Goal: Book appointment/travel/reservation

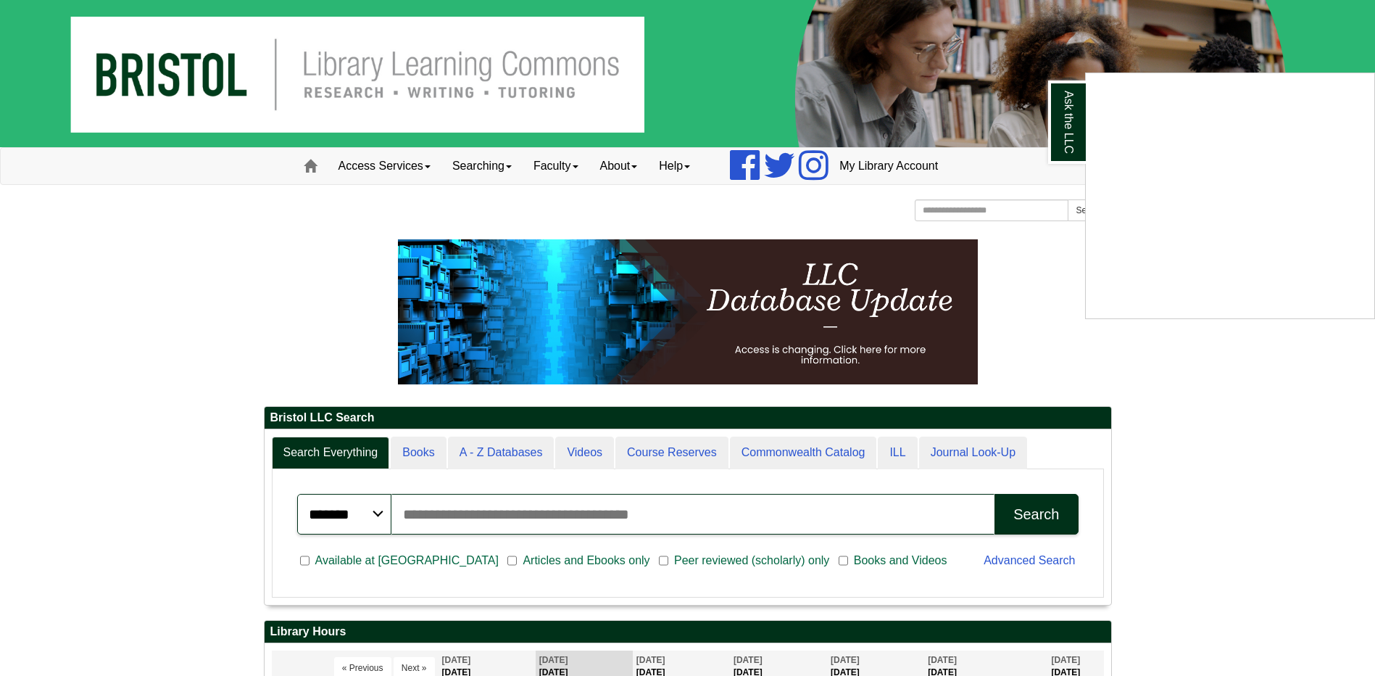
click at [421, 162] on div "Ask the LLC" at bounding box center [687, 338] width 1375 height 676
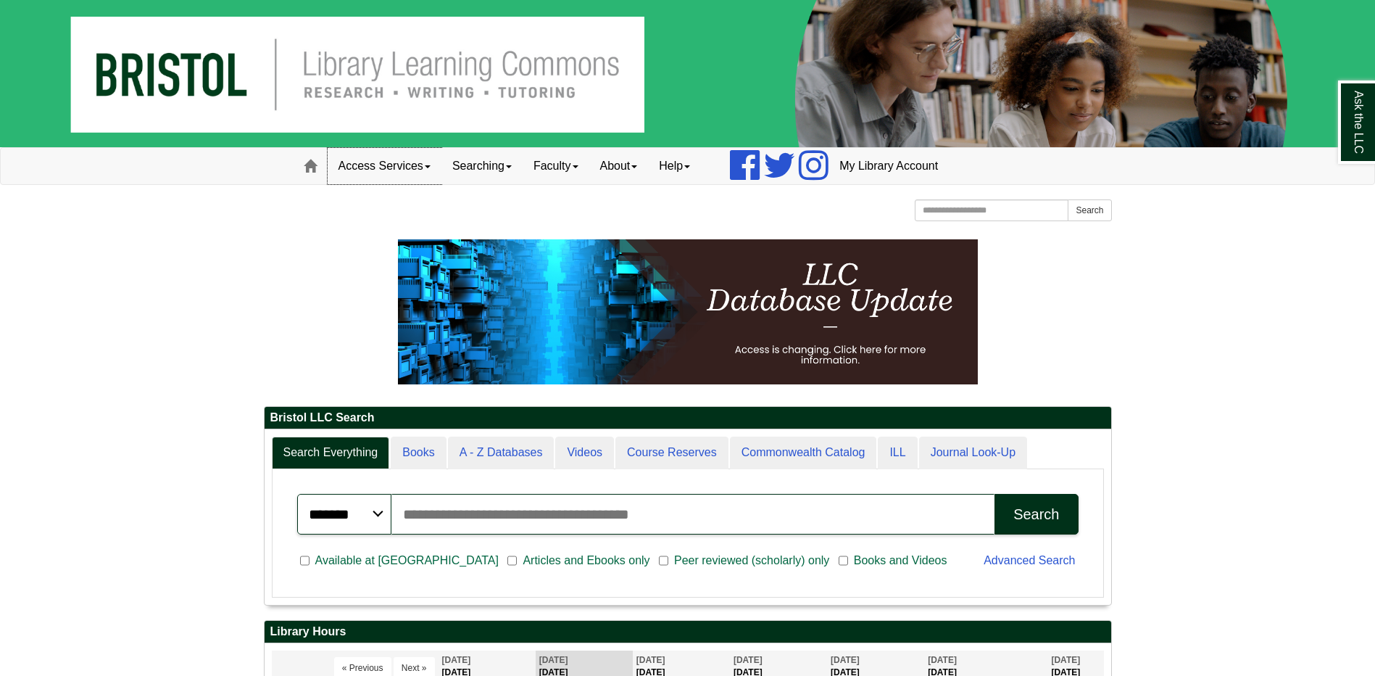
click at [423, 173] on link "Access Services" at bounding box center [385, 166] width 114 height 36
click at [497, 165] on link "Searching" at bounding box center [481, 166] width 81 height 36
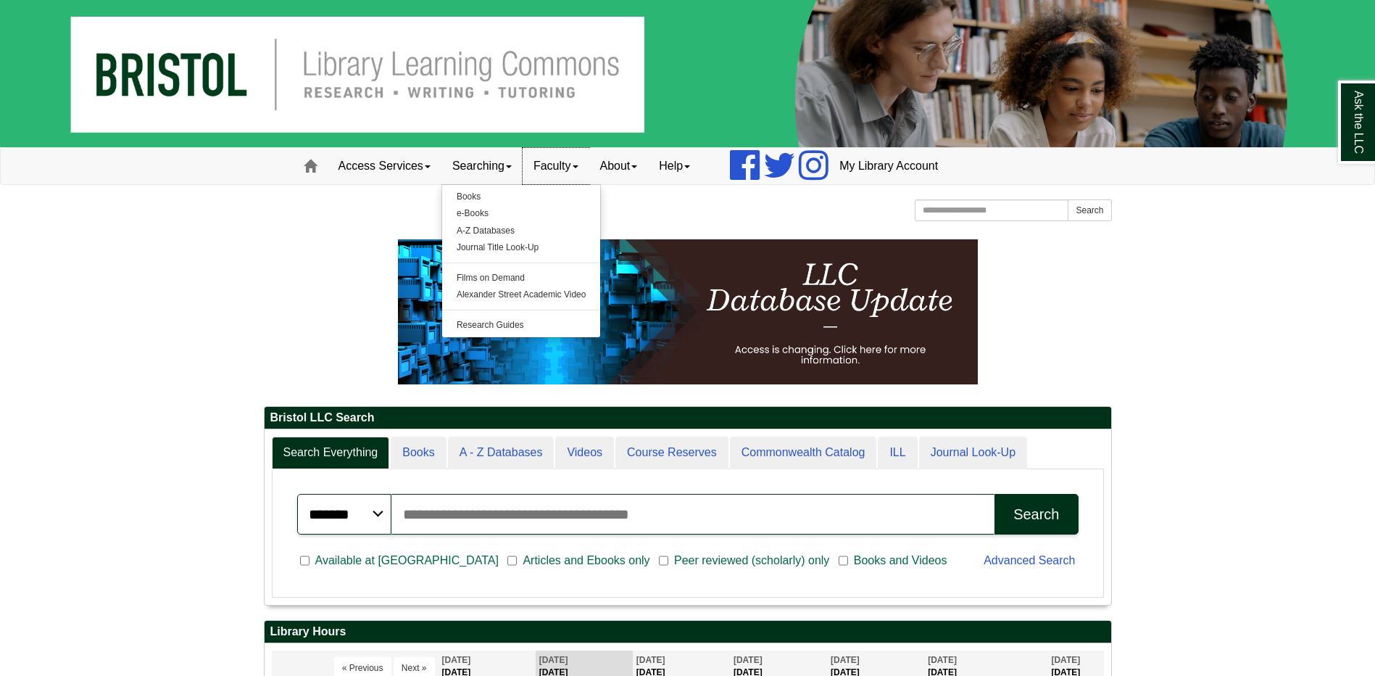
click at [580, 159] on link "Faculty" at bounding box center [556, 166] width 67 height 36
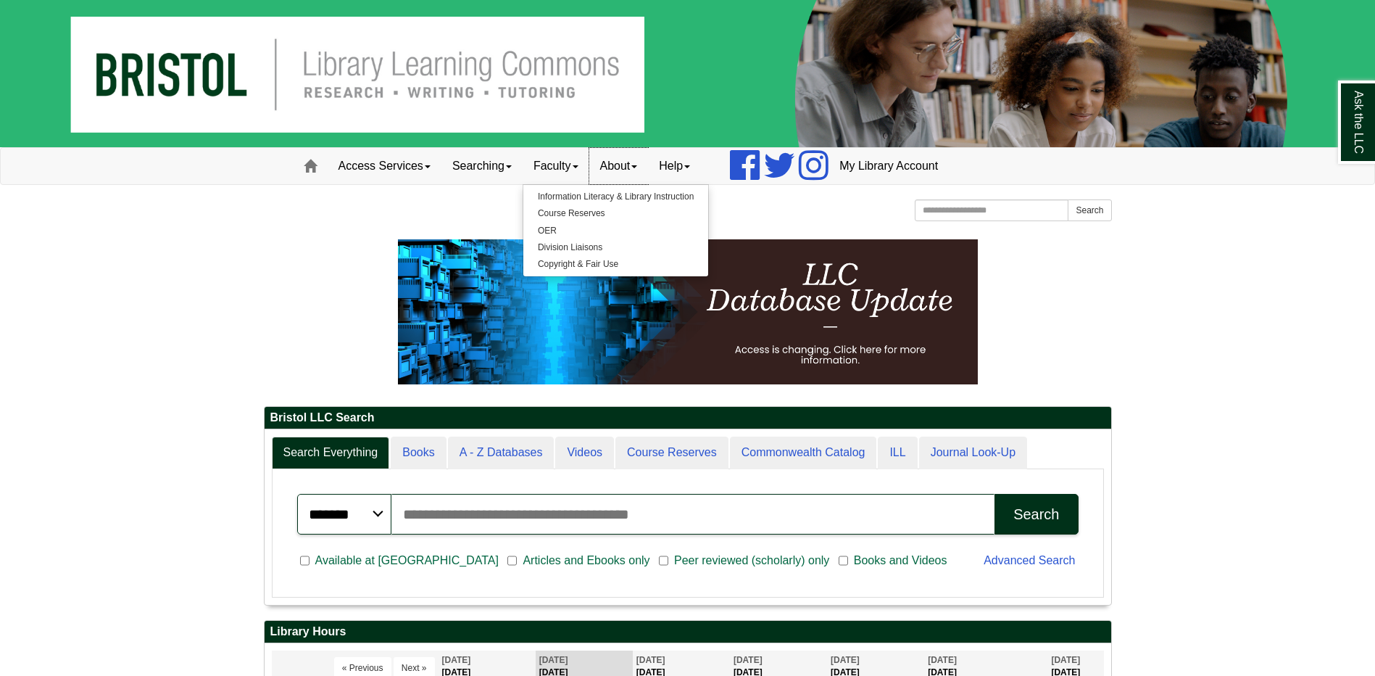
click at [641, 173] on link "About" at bounding box center [618, 166] width 59 height 36
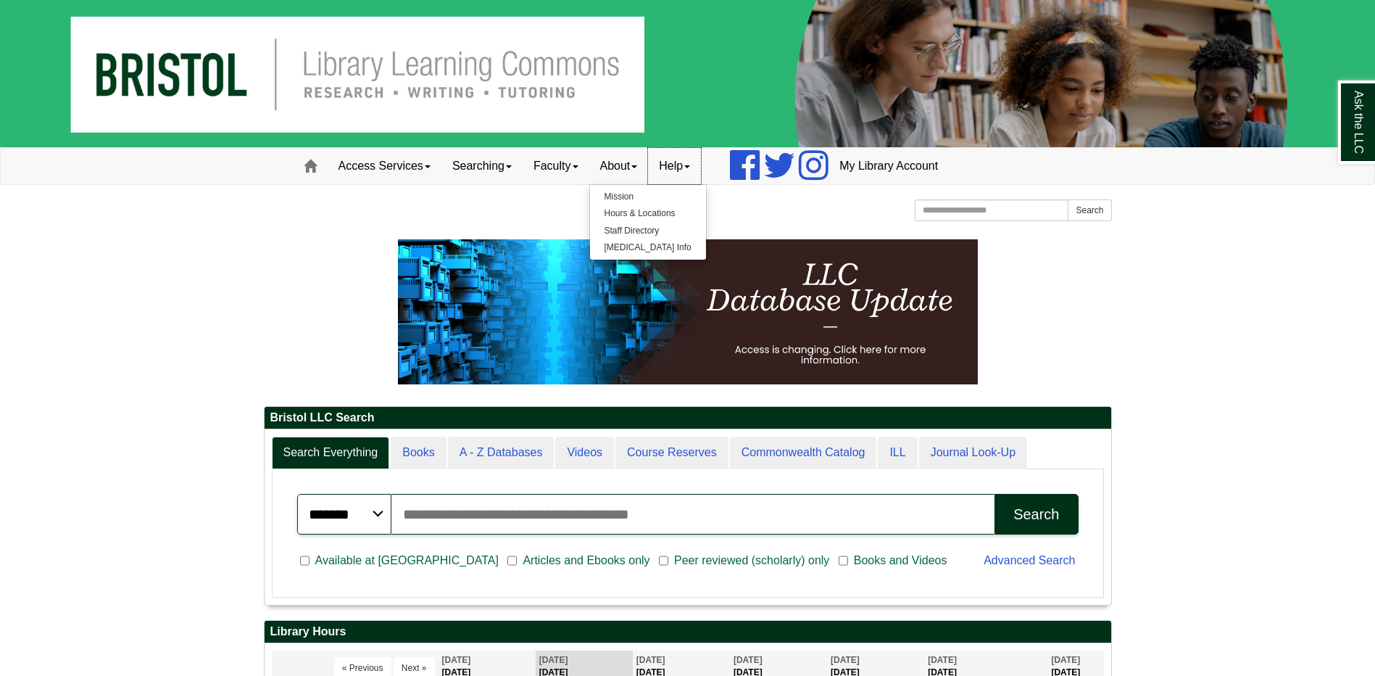
click at [692, 172] on link "Help" at bounding box center [674, 166] width 53 height 36
click at [551, 207] on div "Bristol Community College Bristol Community College Library Learning Commons Ho…" at bounding box center [688, 211] width 848 height 25
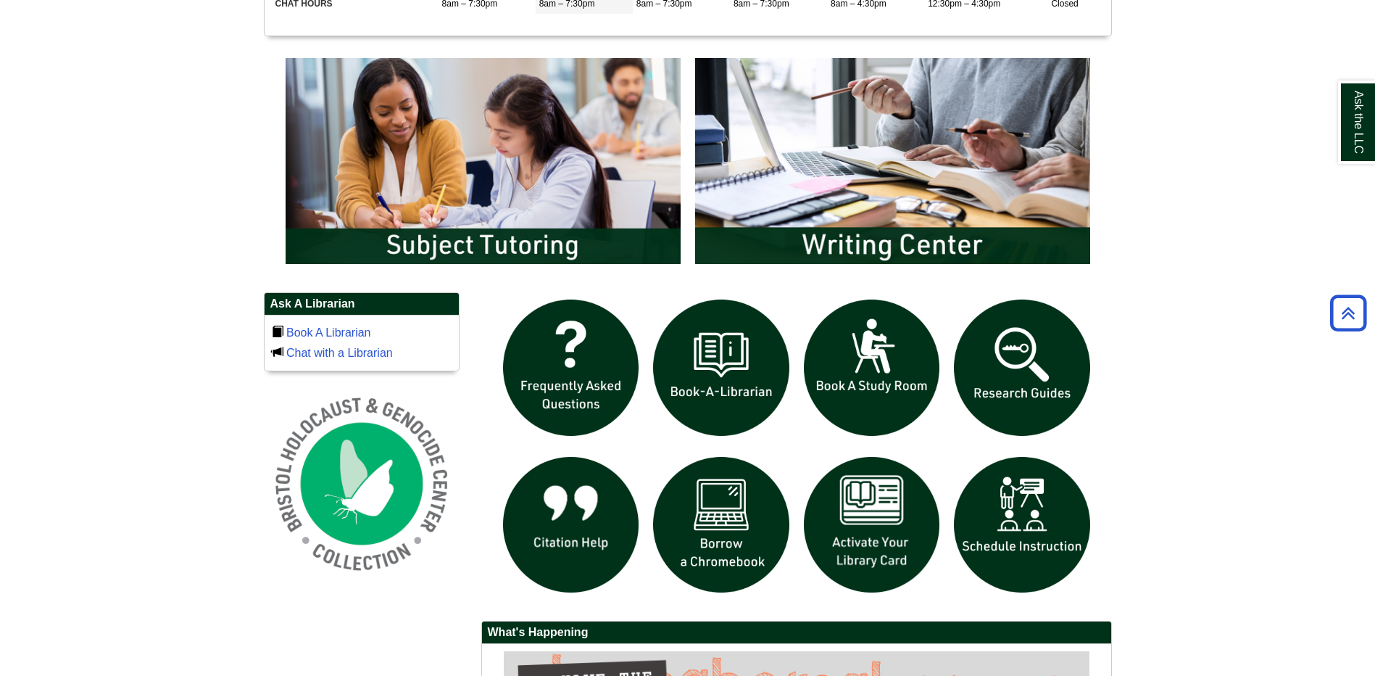
scroll to position [797, 0]
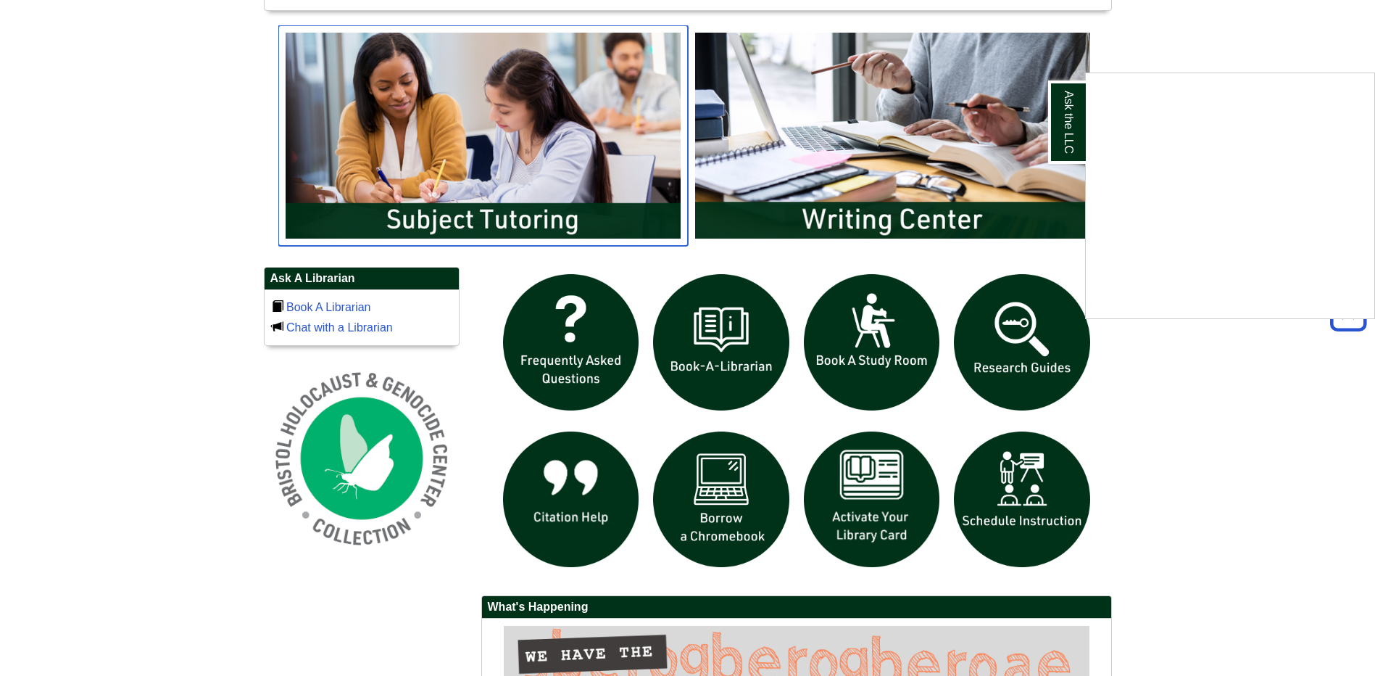
click at [485, 205] on body "Skip to Main Content Toggle navigation Home Access Services Access Services Pol…" at bounding box center [687, 129] width 1375 height 1852
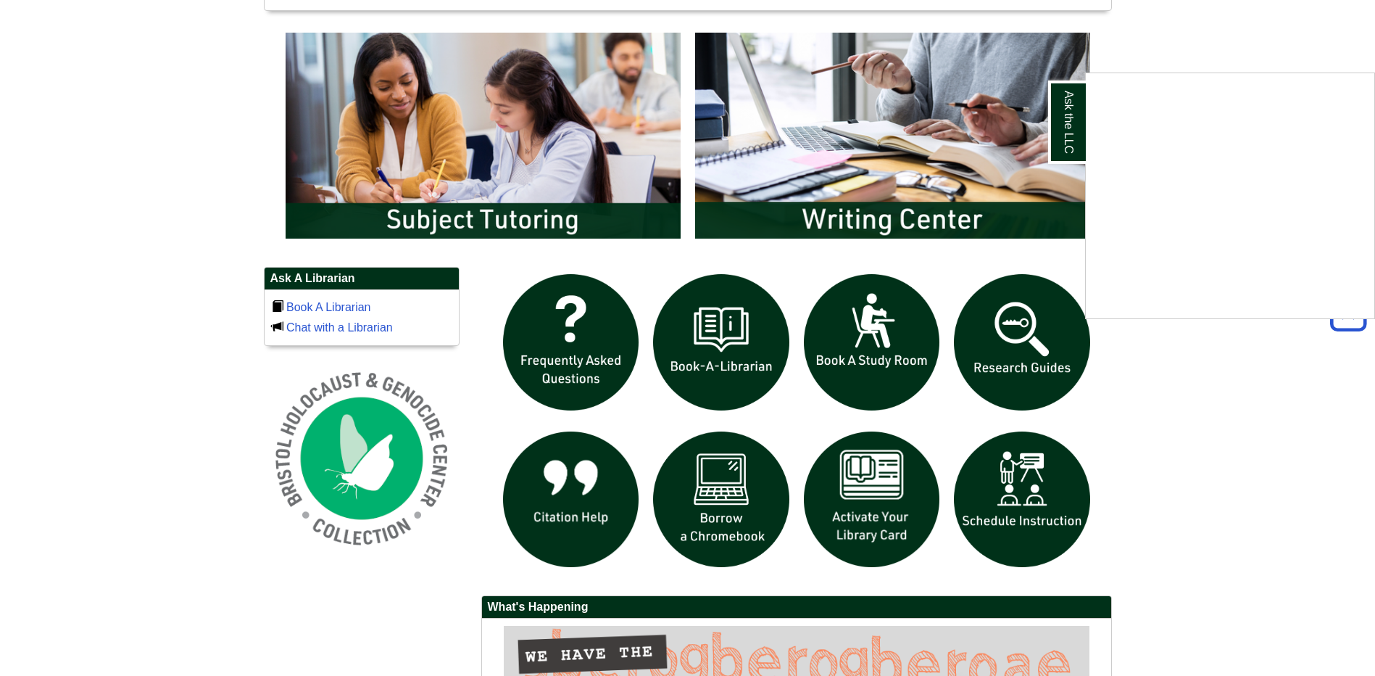
click at [504, 218] on div "Ask the LLC" at bounding box center [687, 338] width 1375 height 676
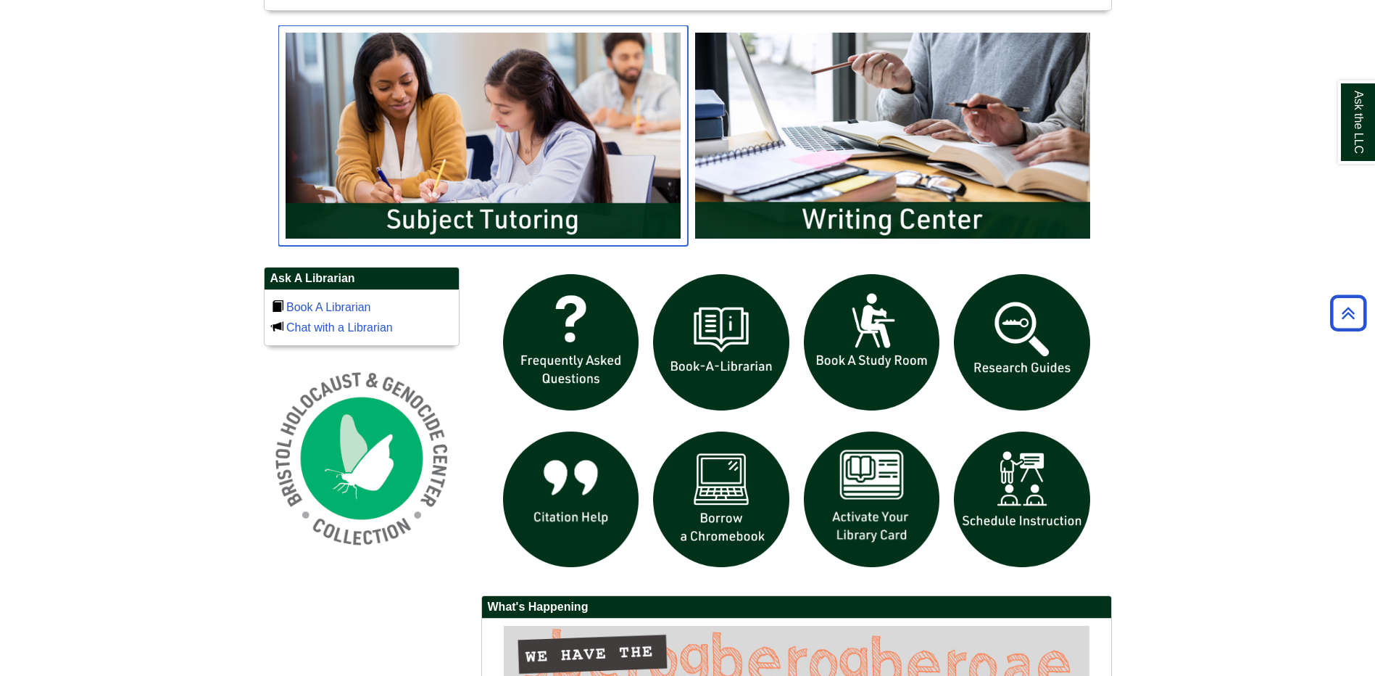
click at [504, 218] on img "slideshow" at bounding box center [483, 135] width 410 height 220
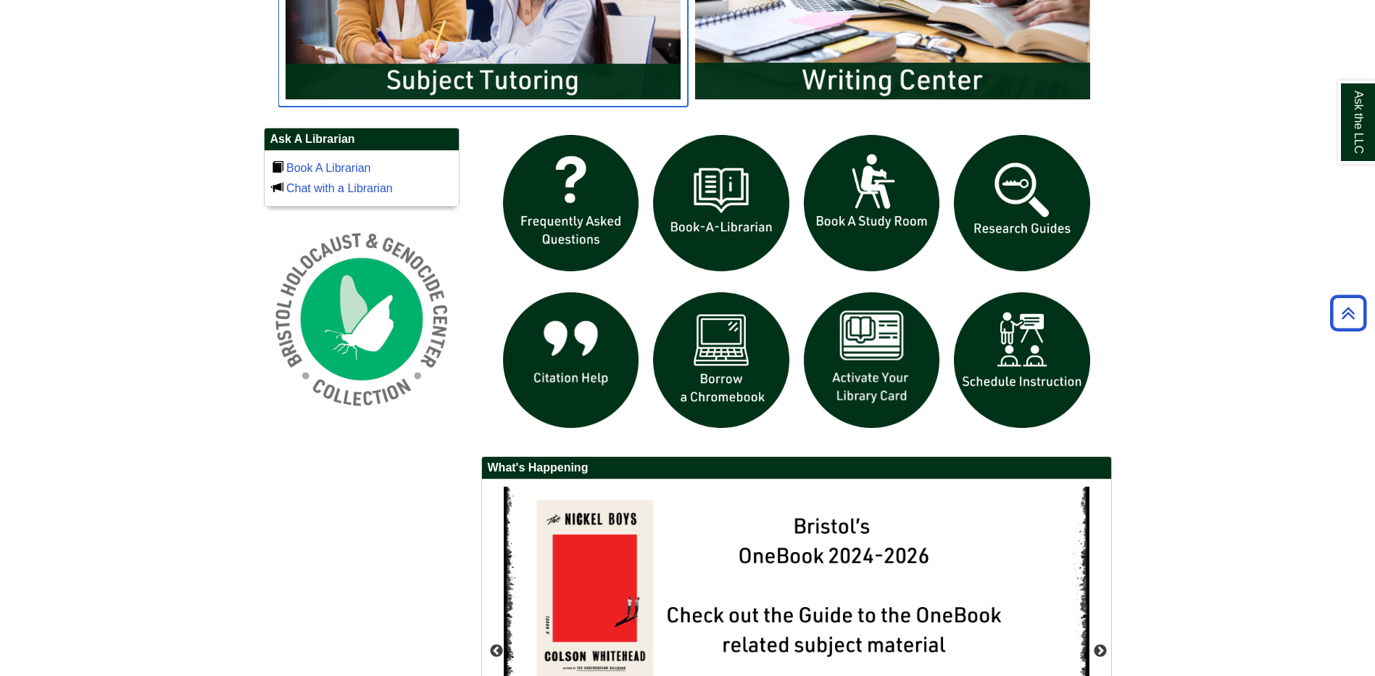
scroll to position [942, 0]
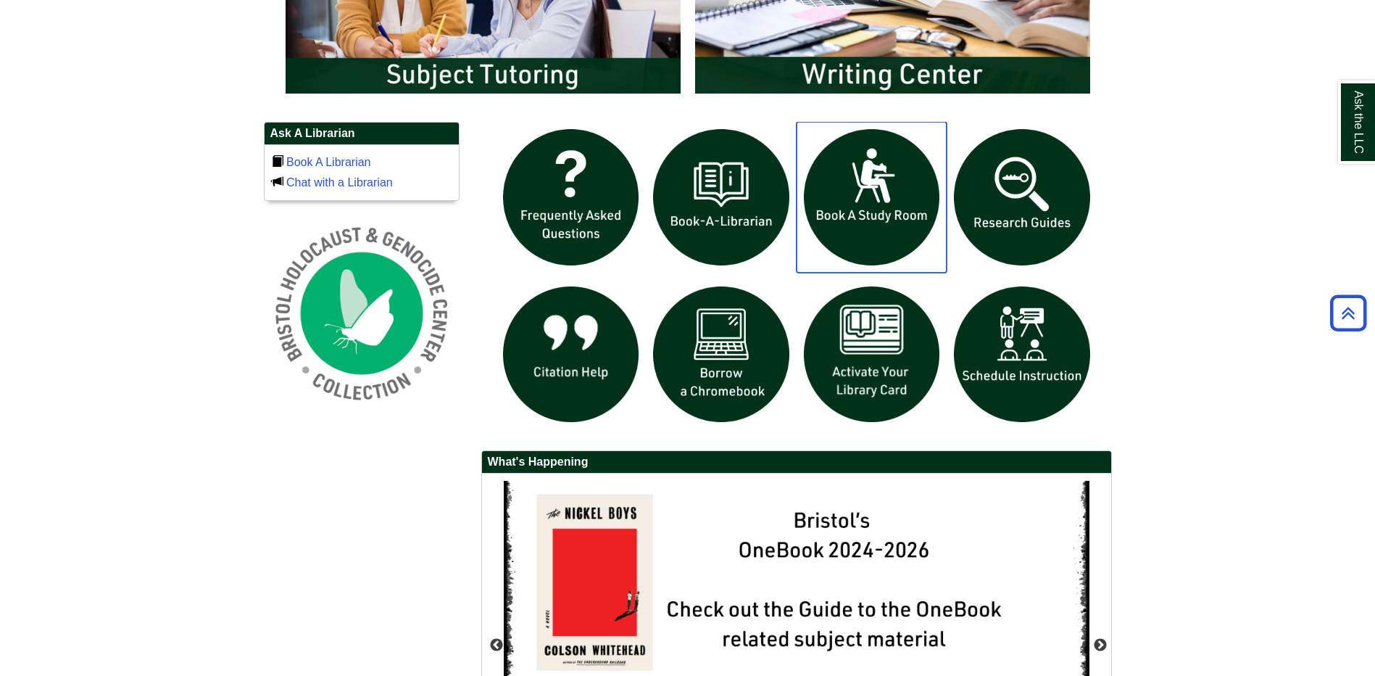
click at [895, 211] on img "slideshow" at bounding box center [872, 197] width 151 height 151
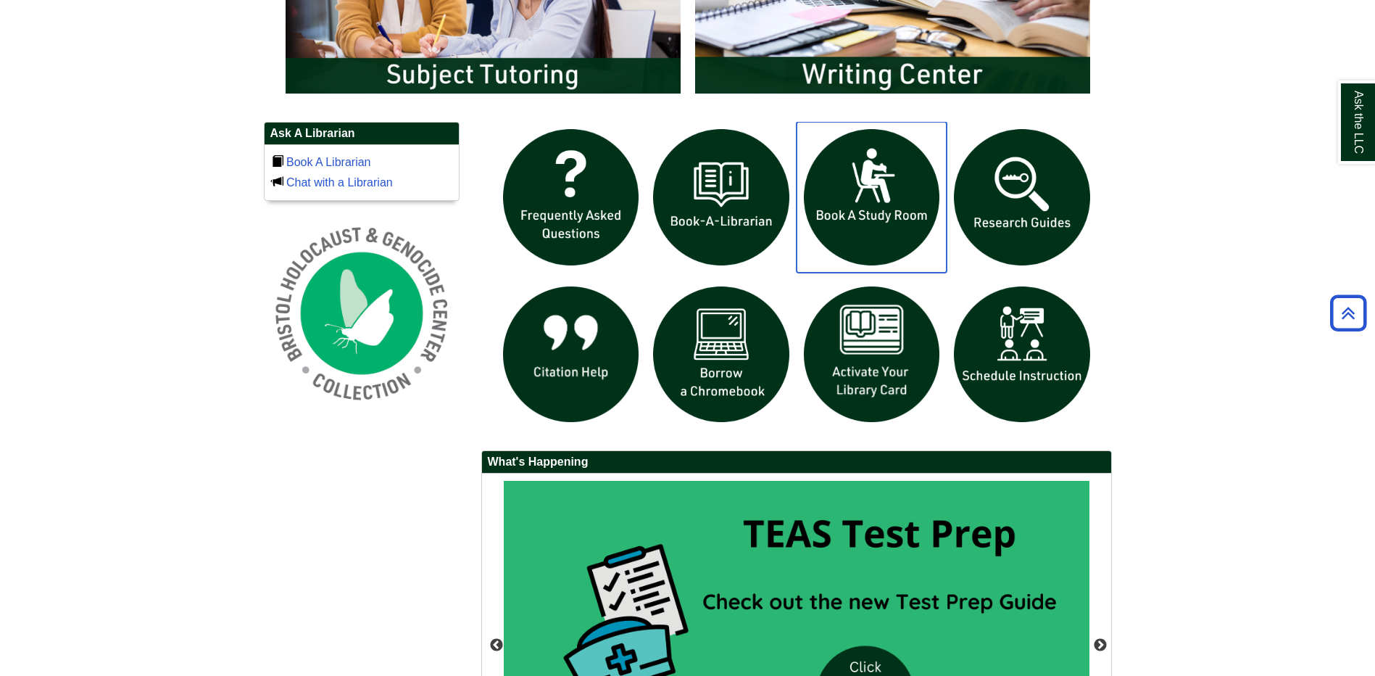
click at [870, 192] on img "slideshow" at bounding box center [872, 197] width 151 height 151
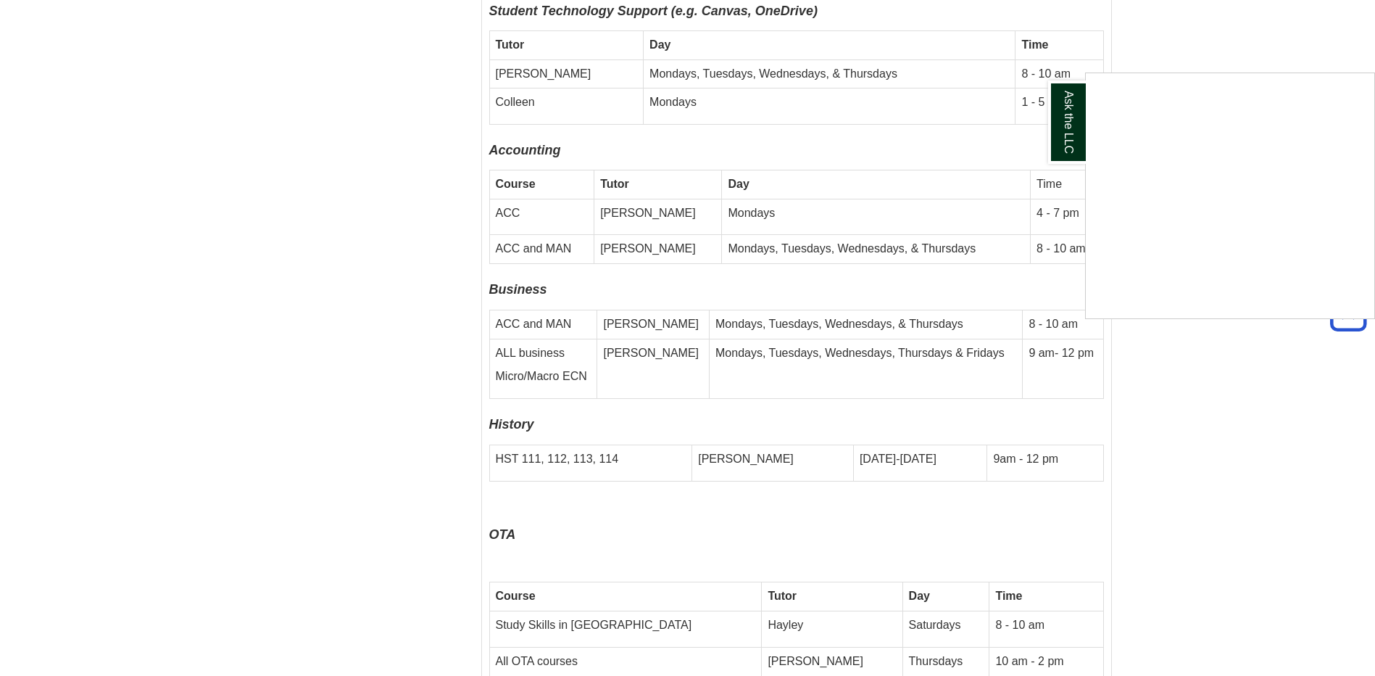
scroll to position [4567, 0]
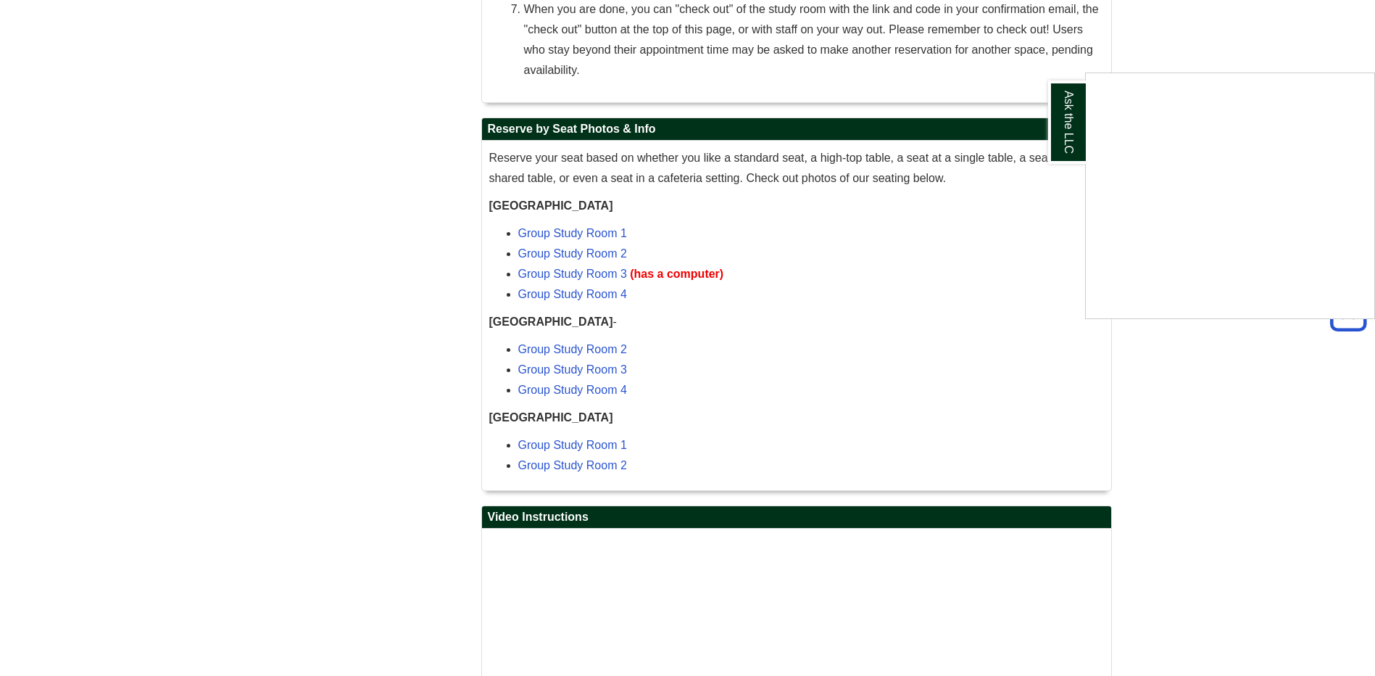
scroll to position [1087, 0]
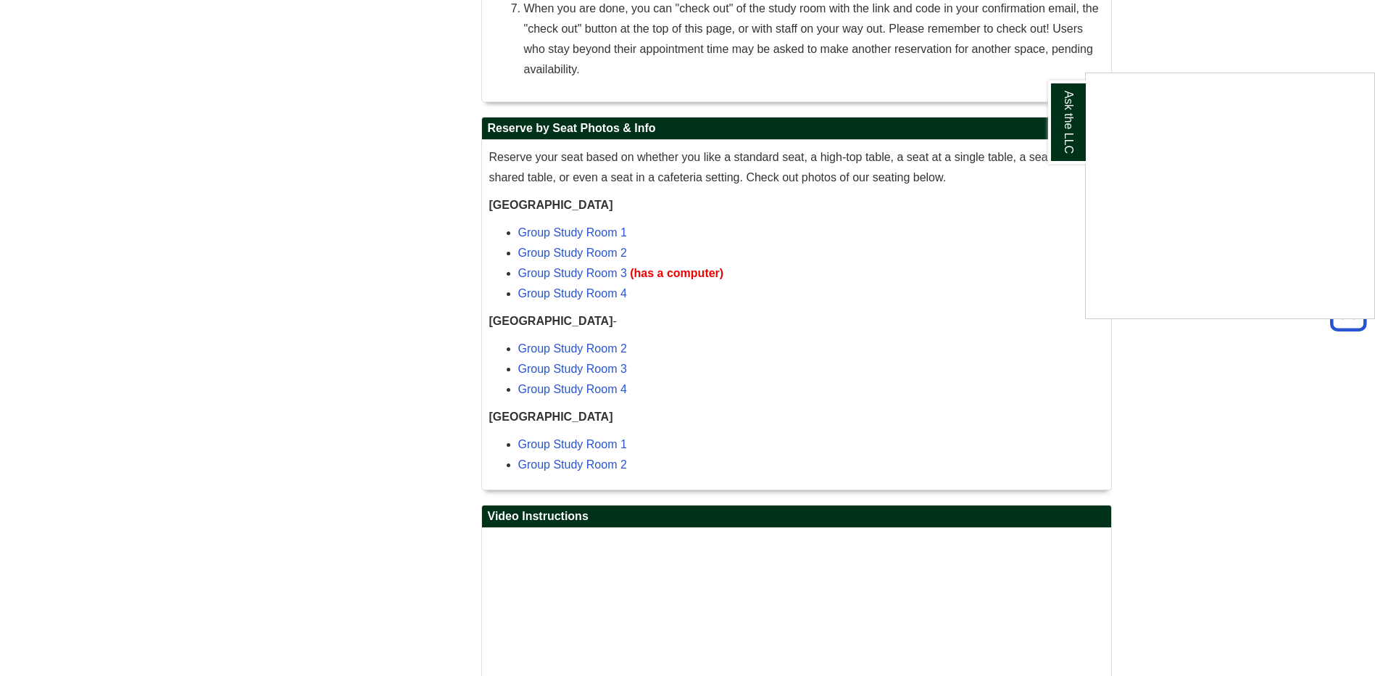
click at [573, 350] on div "Ask the LLC" at bounding box center [687, 338] width 1375 height 676
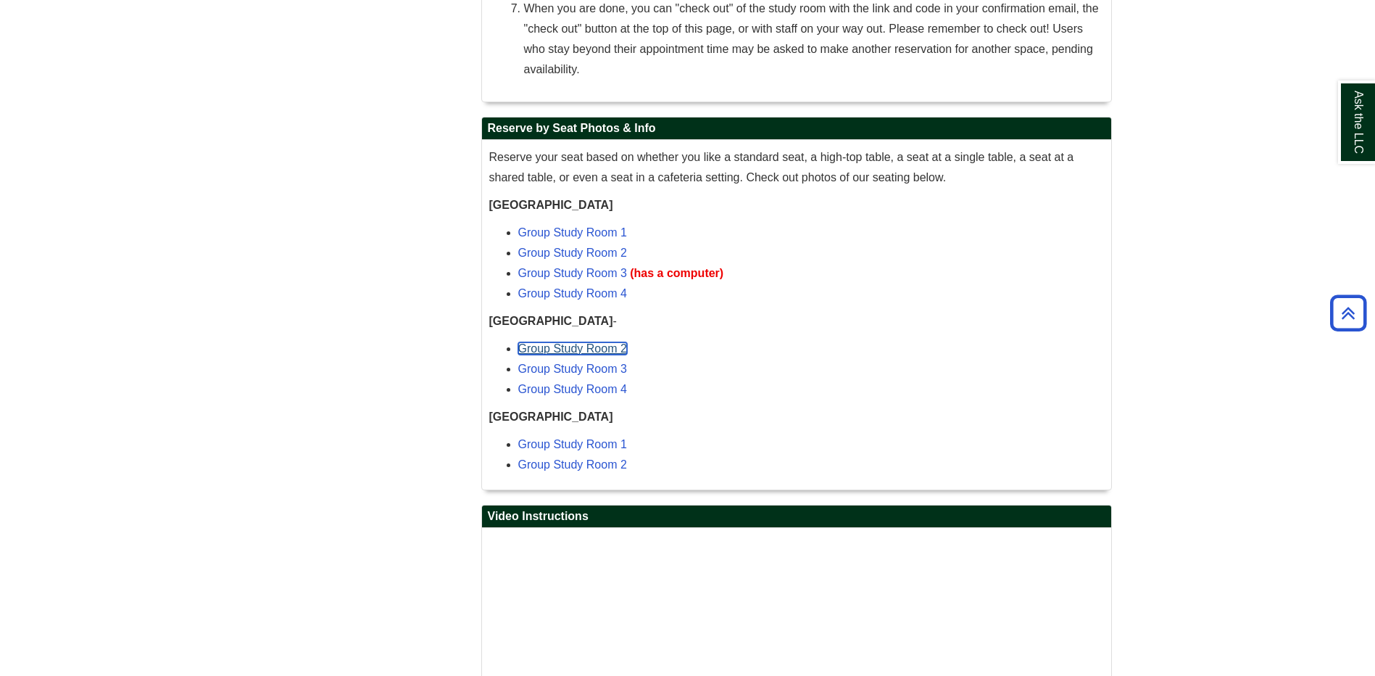
click at [573, 348] on link "Group Study Room 2" at bounding box center [572, 348] width 109 height 12
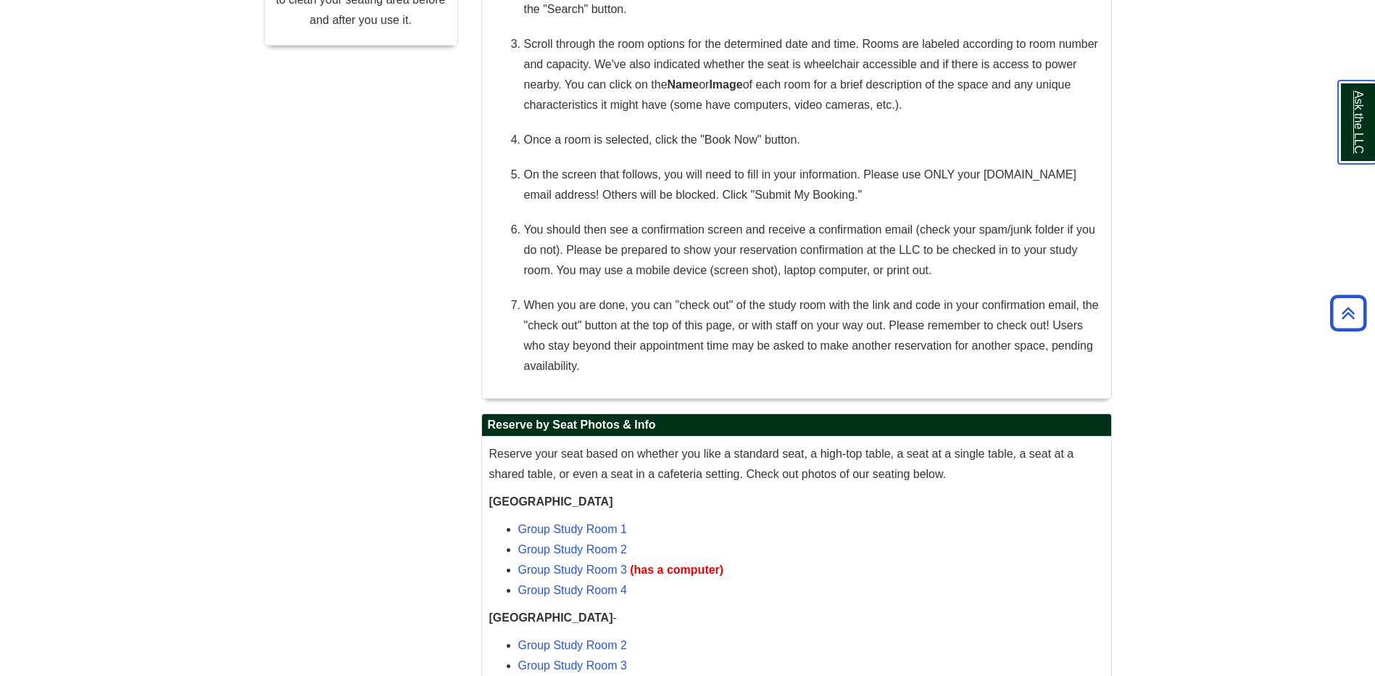
scroll to position [742, 0]
